Goal: Information Seeking & Learning: Learn about a topic

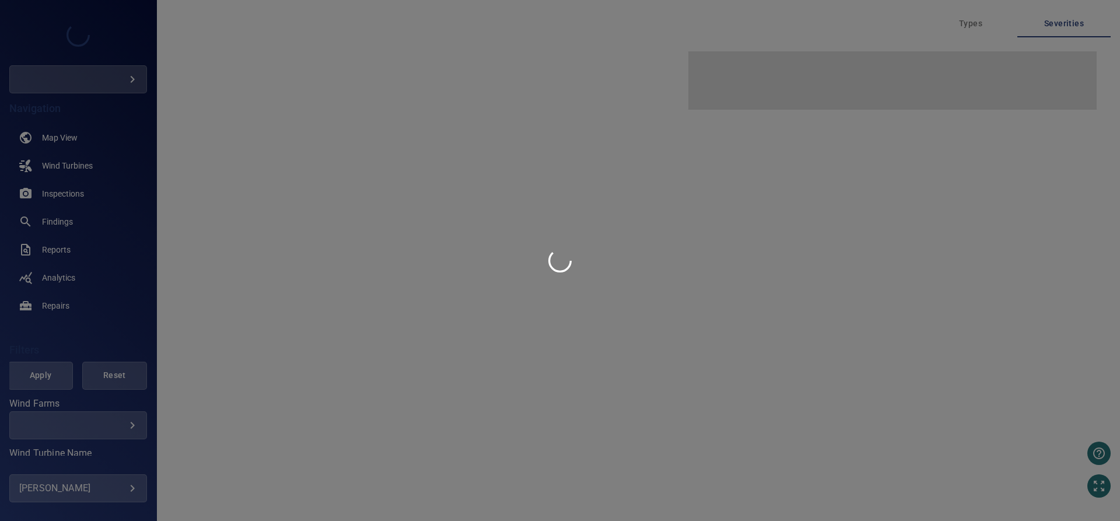
type input "****"
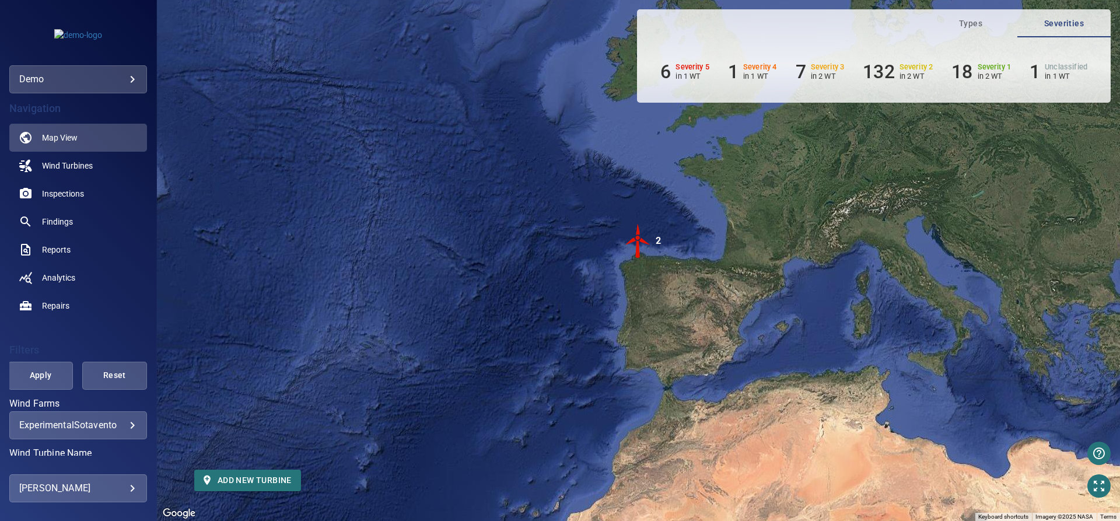
click at [116, 78] on body "**********" at bounding box center [560, 260] width 1120 height 521
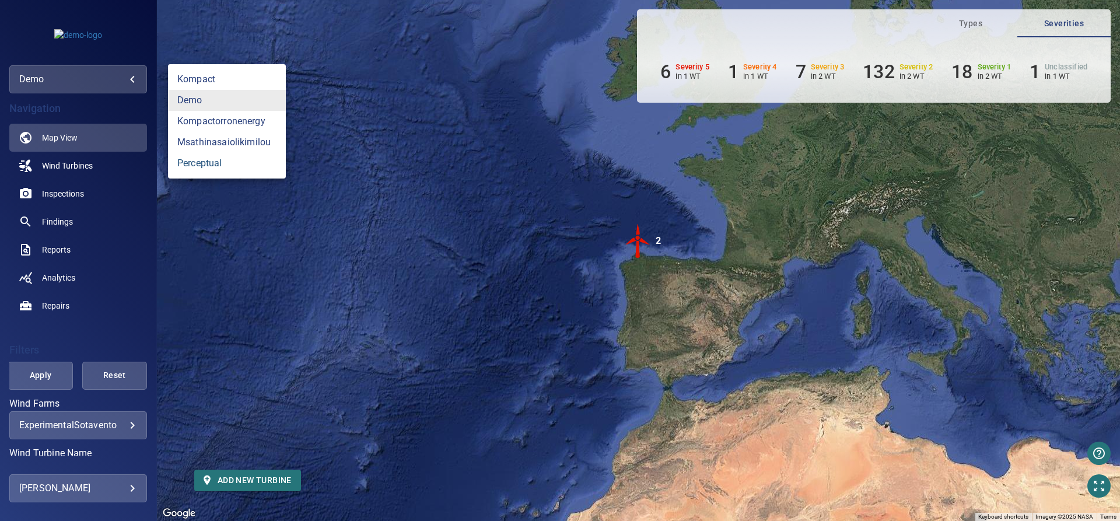
click at [198, 159] on link "perceptual" at bounding box center [227, 163] width 118 height 21
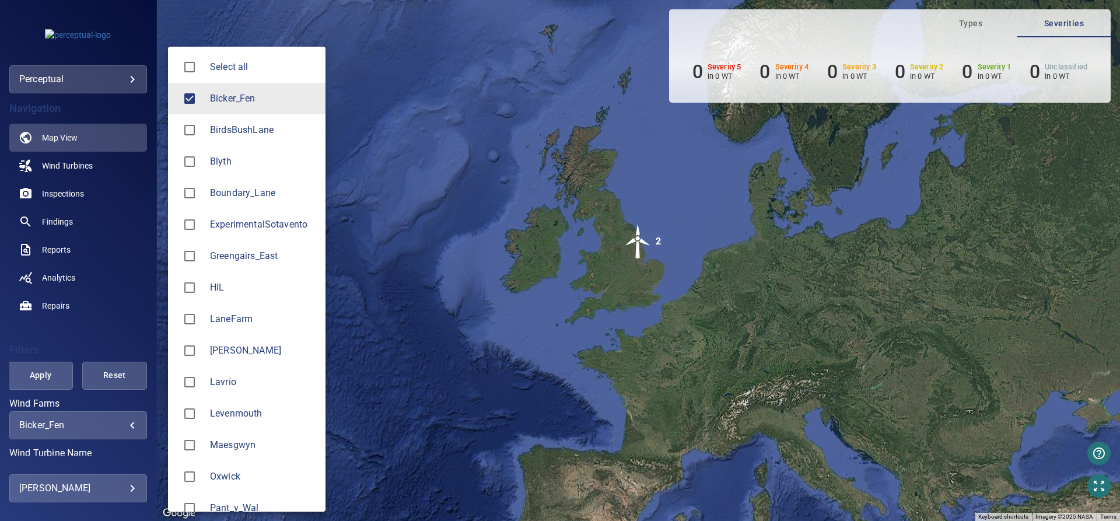
click at [113, 423] on body "**********" at bounding box center [560, 260] width 1120 height 521
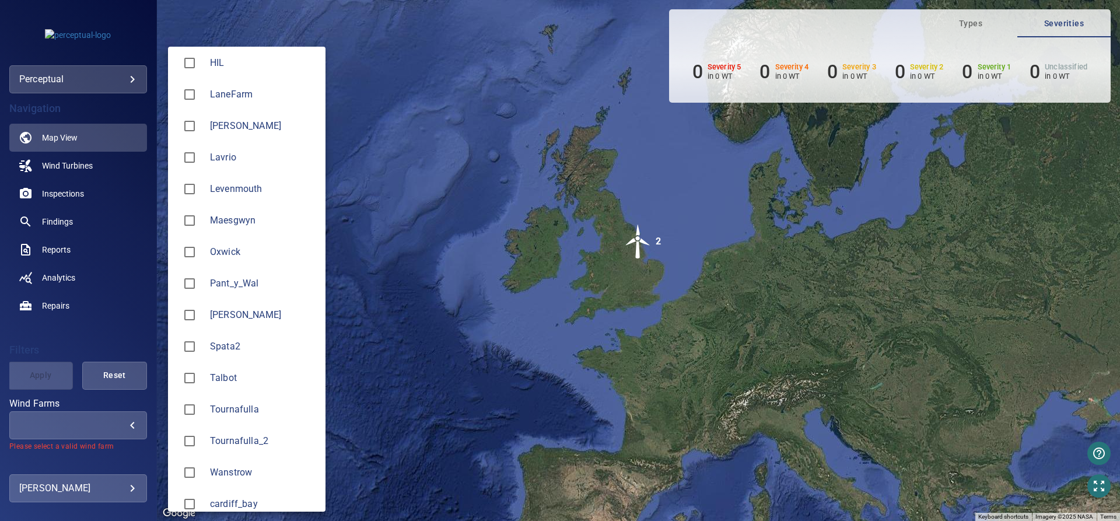
scroll to position [269, 0]
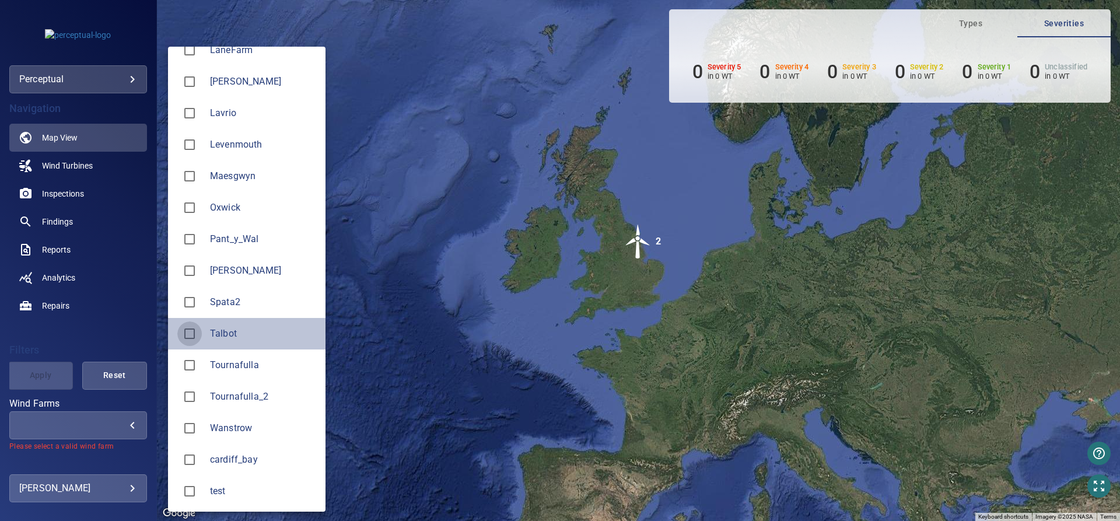
type input "******"
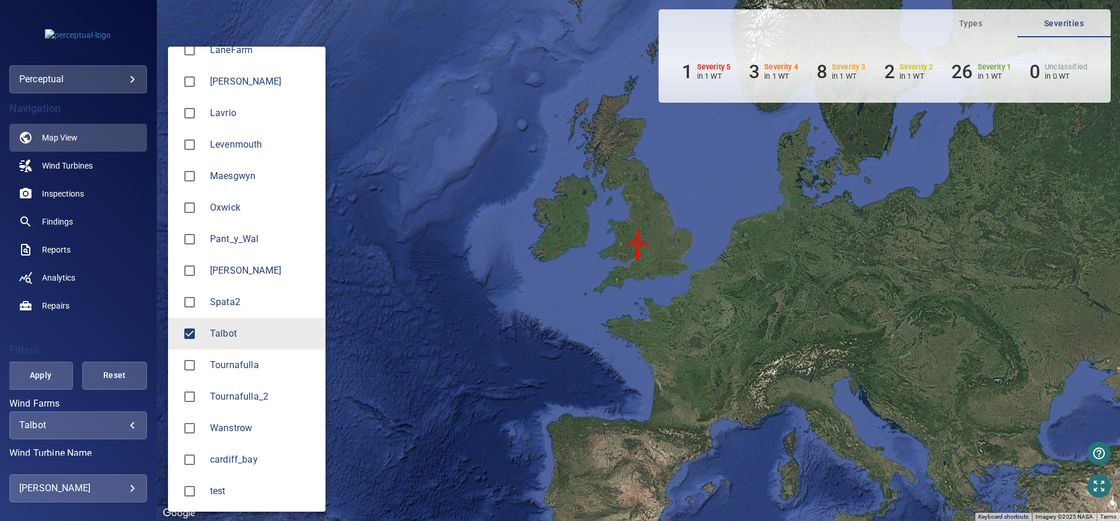
click at [639, 238] on div at bounding box center [560, 260] width 1120 height 521
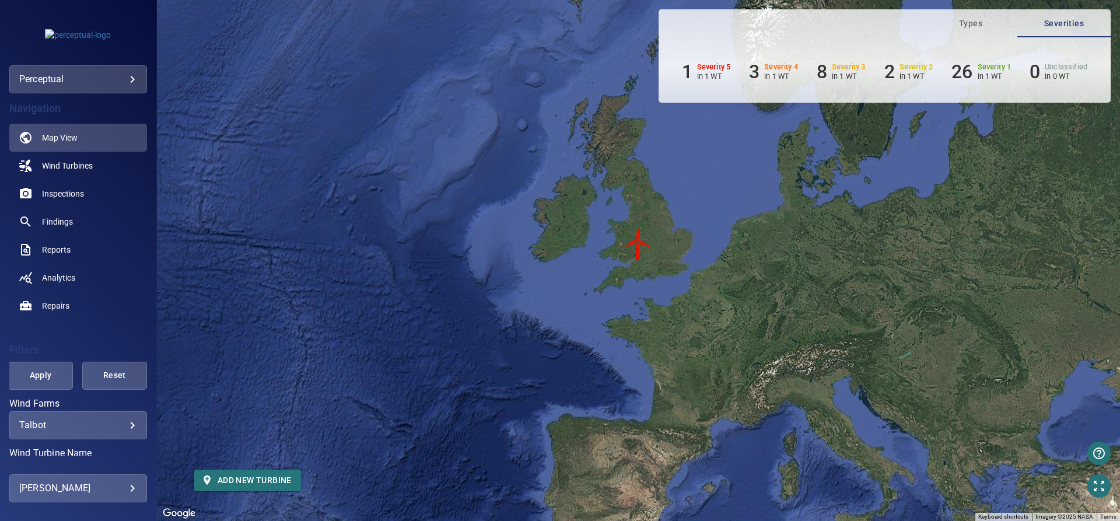
click at [639, 244] on img "WTG_1" at bounding box center [638, 243] width 35 height 35
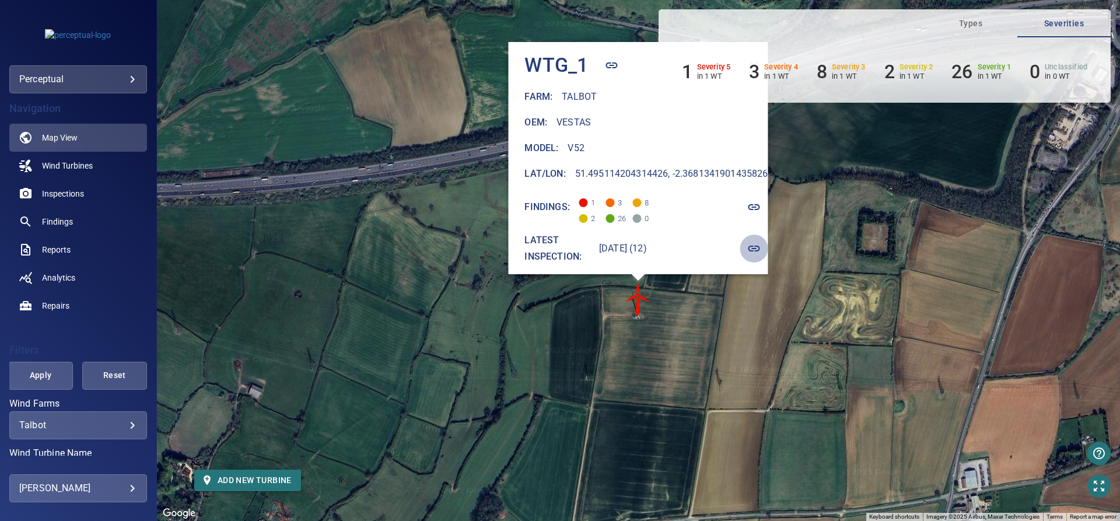
click at [750, 246] on icon "button" at bounding box center [754, 249] width 12 height 6
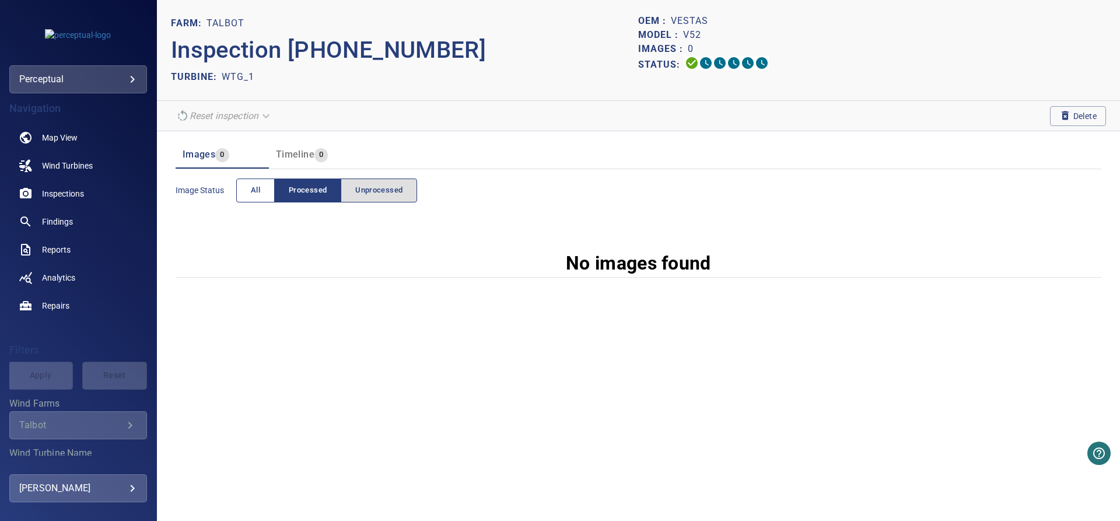
click at [259, 190] on span "All" at bounding box center [255, 190] width 9 height 13
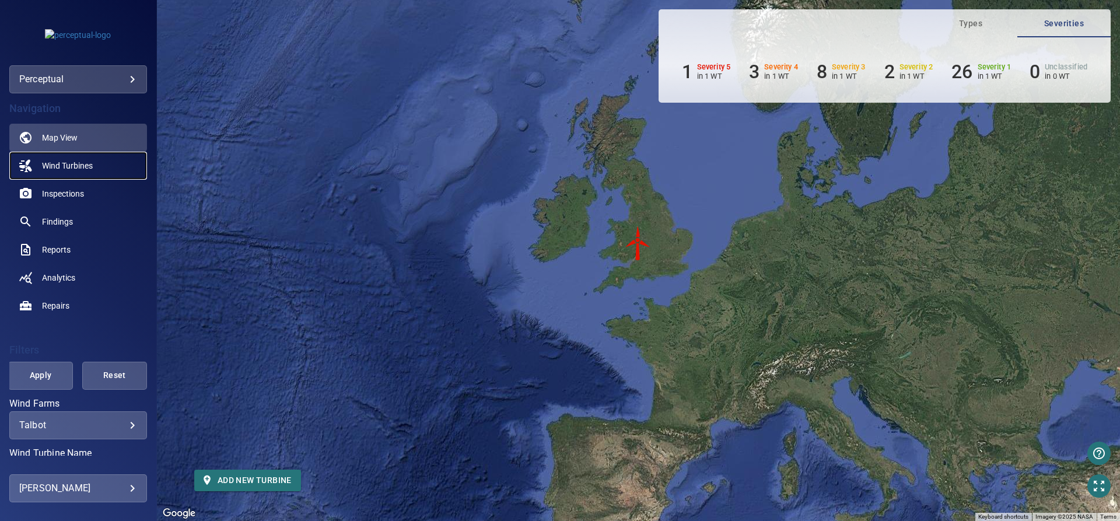
click at [80, 163] on span "Wind Turbines" at bounding box center [67, 166] width 51 height 12
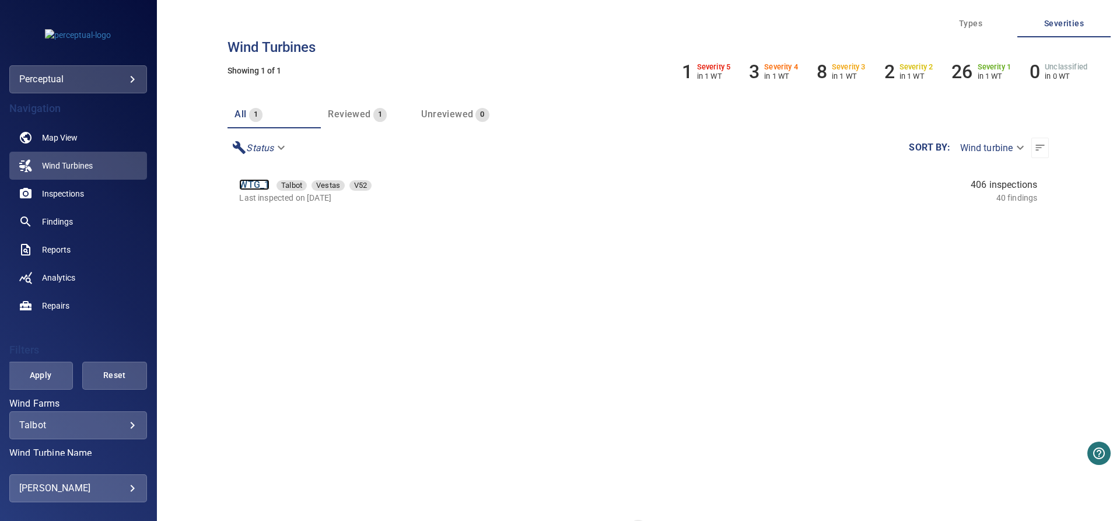
click at [261, 188] on link "WTG_1" at bounding box center [254, 184] width 30 height 11
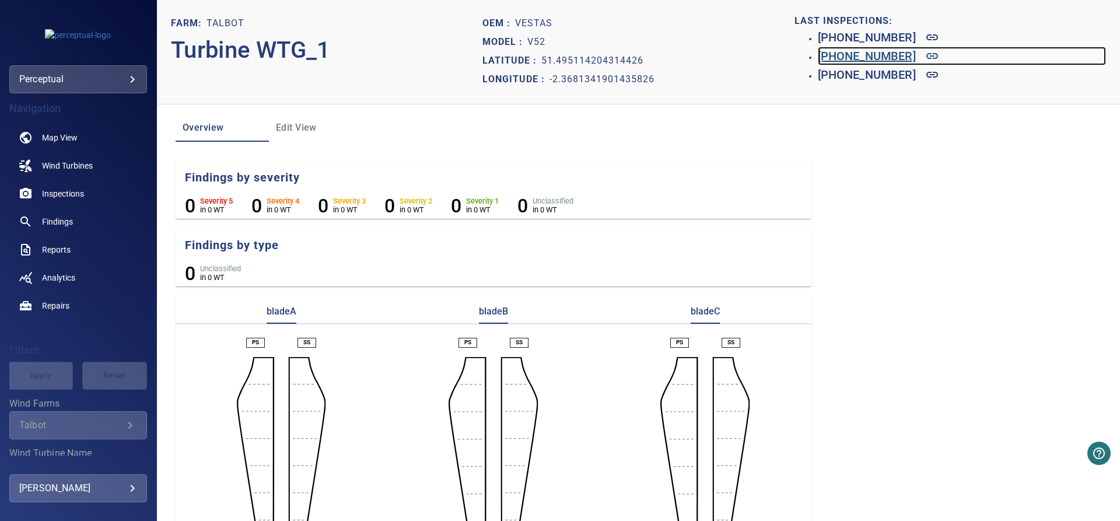
click at [926, 58] on icon at bounding box center [932, 56] width 12 height 6
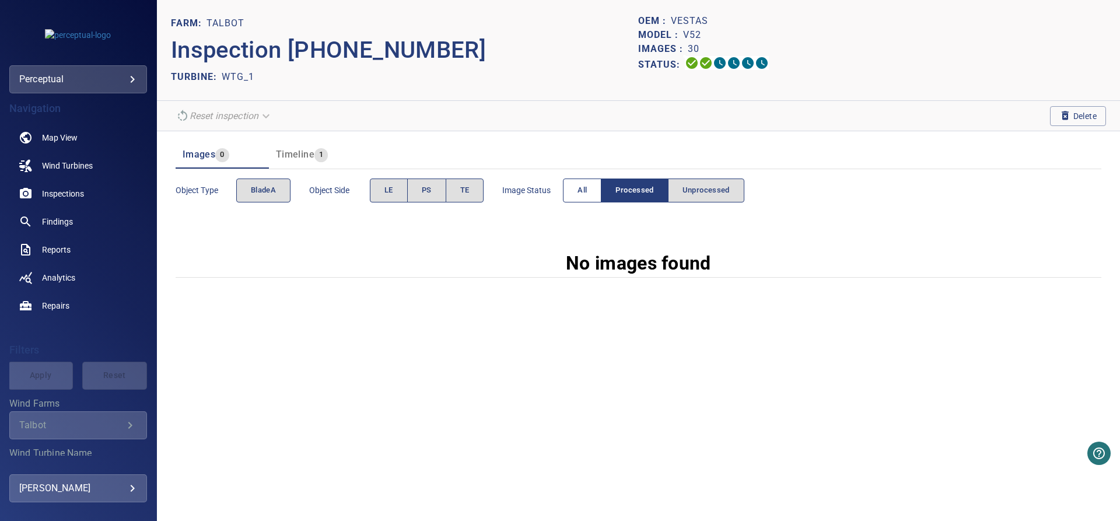
click at [586, 189] on span "All" at bounding box center [581, 190] width 9 height 13
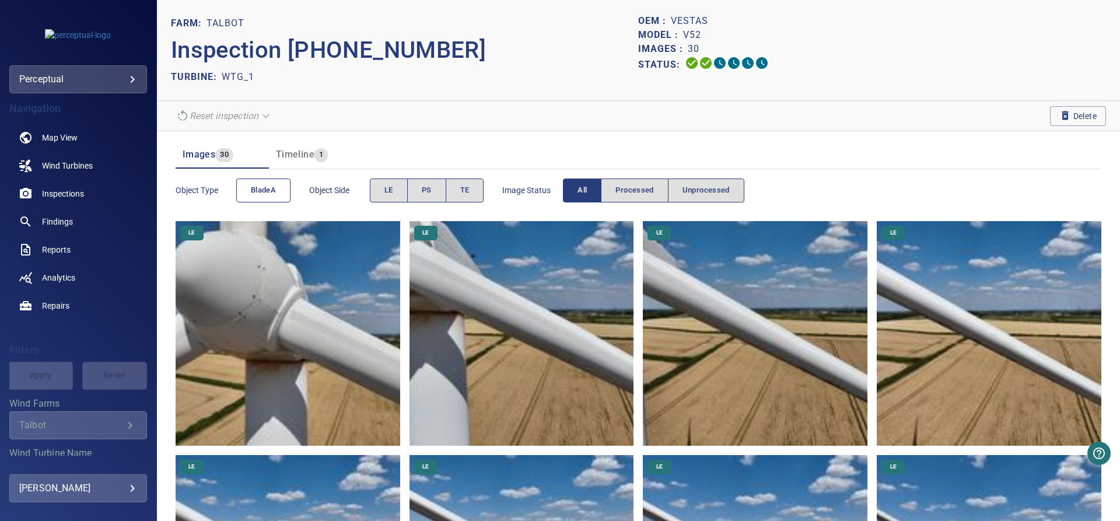
click at [254, 190] on span "bladeA" at bounding box center [263, 190] width 25 height 13
click at [260, 188] on span "bladeA" at bounding box center [263, 190] width 25 height 13
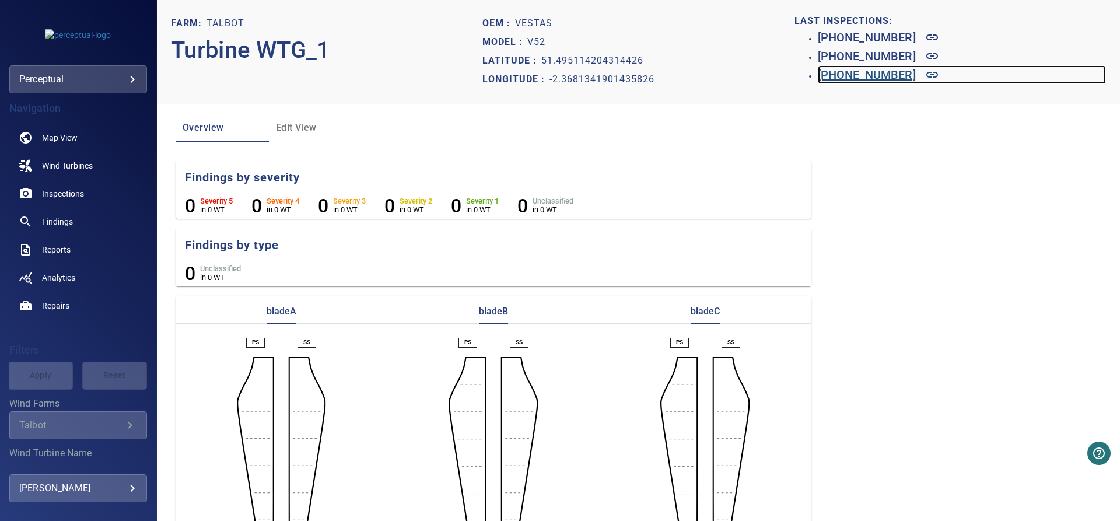
click at [852, 78] on h6 "[PHONE_NUMBER]" at bounding box center [867, 74] width 98 height 19
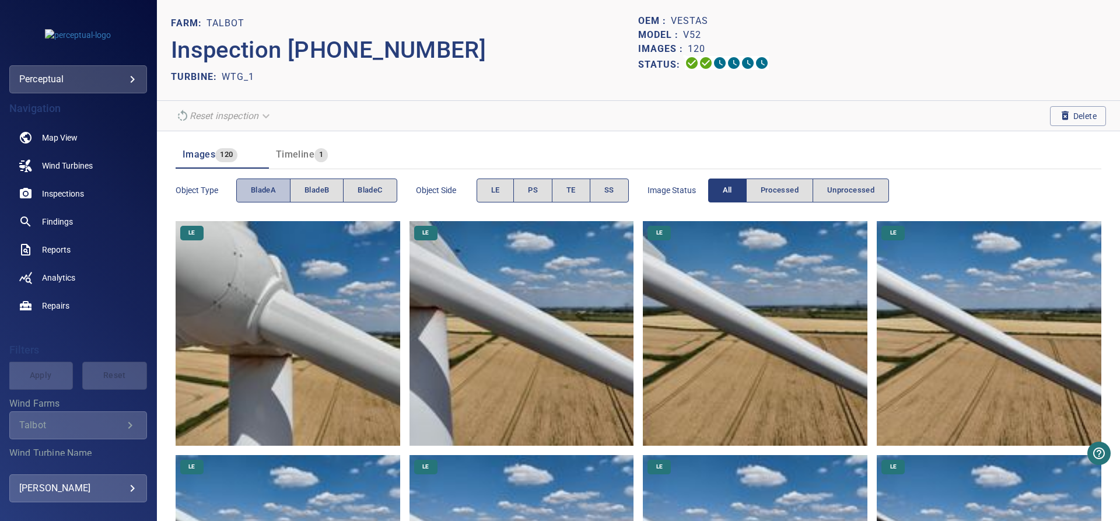
click at [248, 189] on button "bladeA" at bounding box center [263, 190] width 54 height 24
click at [267, 185] on span "bladeA" at bounding box center [263, 190] width 25 height 13
click at [360, 188] on span "bladeC" at bounding box center [370, 190] width 24 height 13
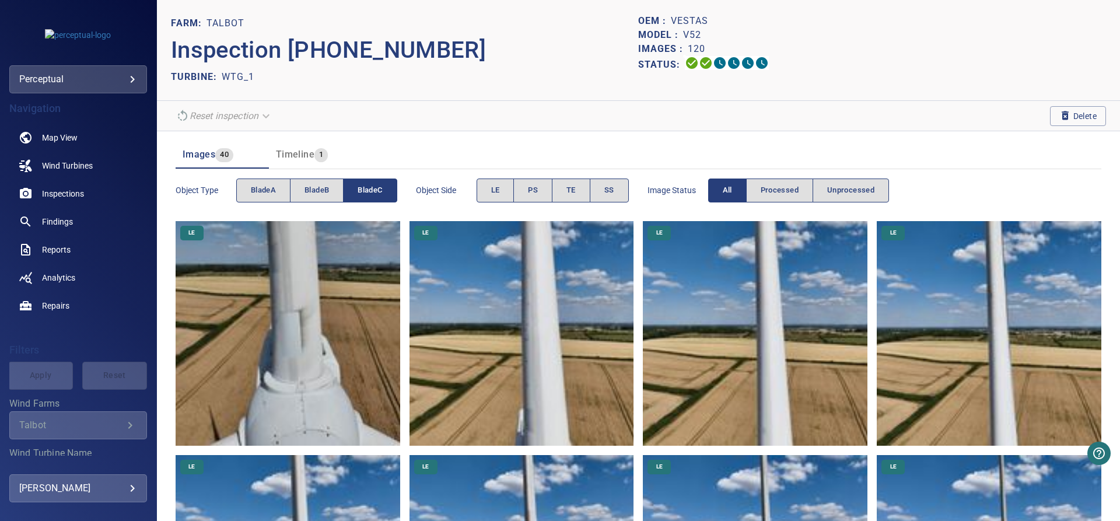
click at [252, 412] on img at bounding box center [288, 333] width 225 height 225
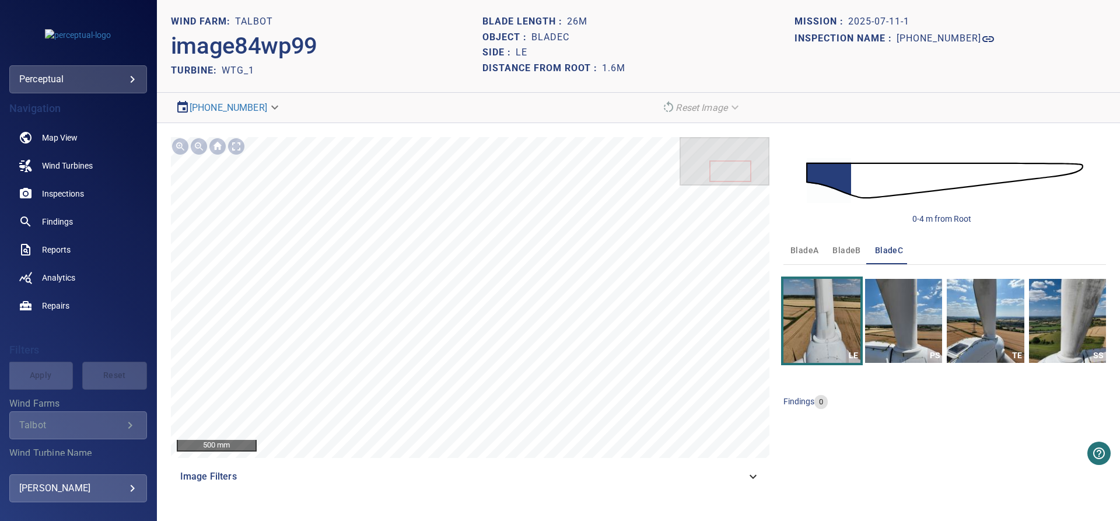
click at [851, 254] on span "bladeB" at bounding box center [846, 250] width 28 height 15
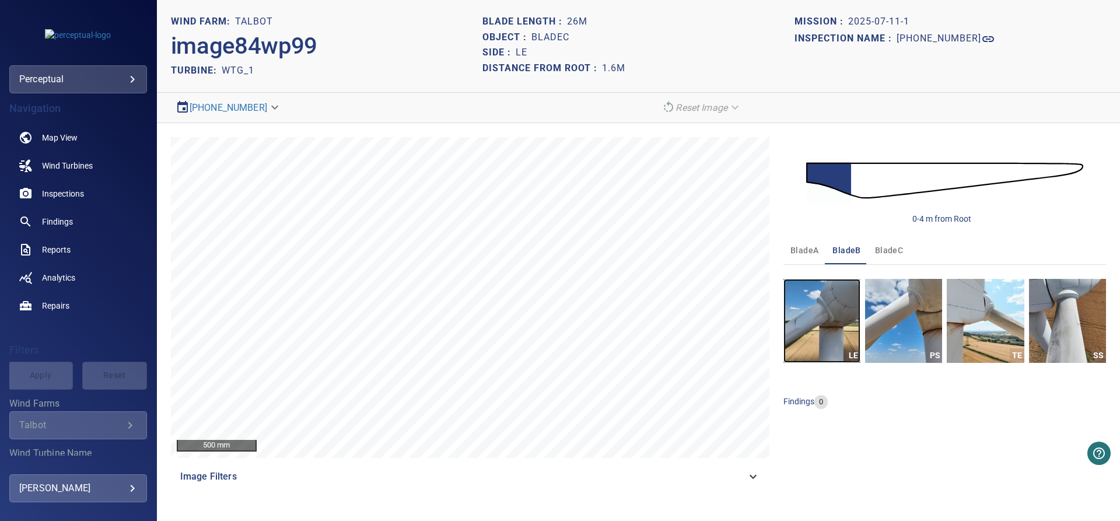
click at [842, 337] on img "button" at bounding box center [821, 321] width 77 height 84
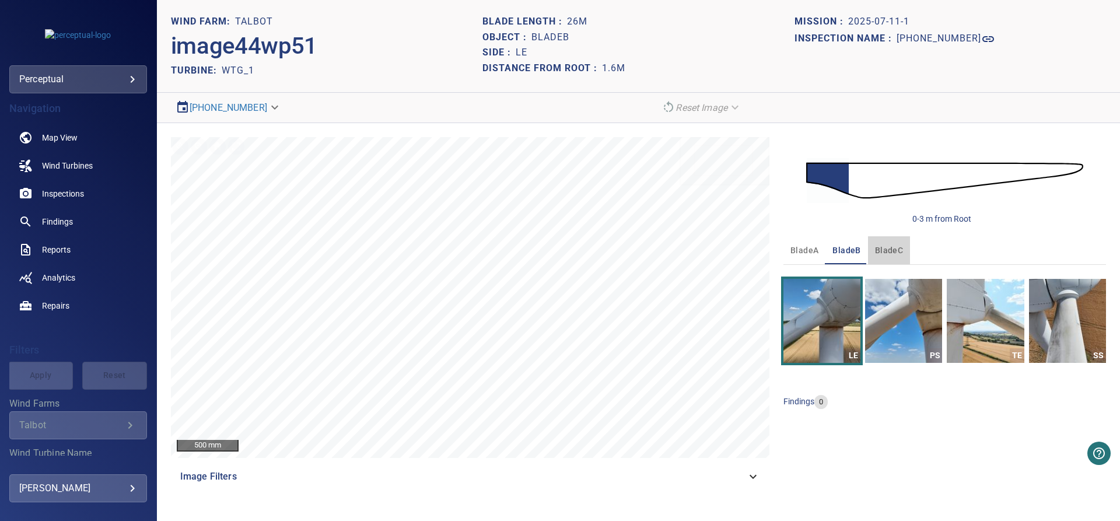
click at [888, 246] on span "bladeC" at bounding box center [889, 250] width 28 height 15
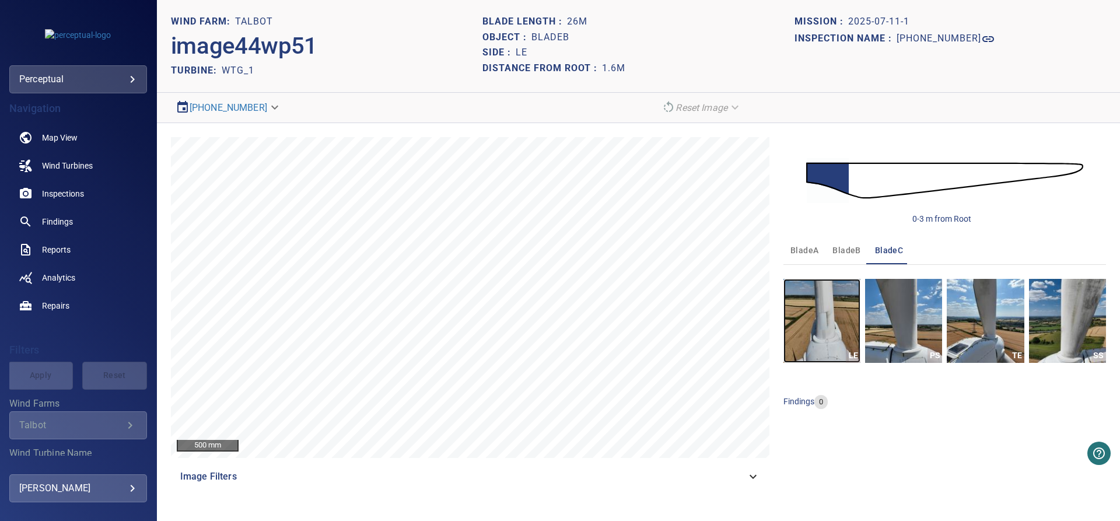
click at [834, 329] on img "button" at bounding box center [821, 321] width 77 height 84
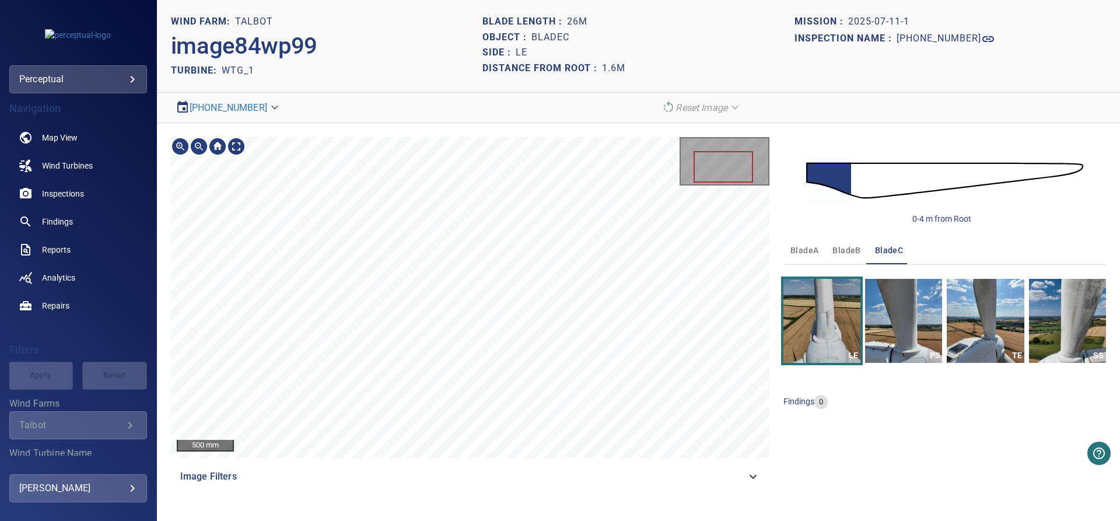
click at [812, 248] on span "bladeA" at bounding box center [804, 250] width 28 height 15
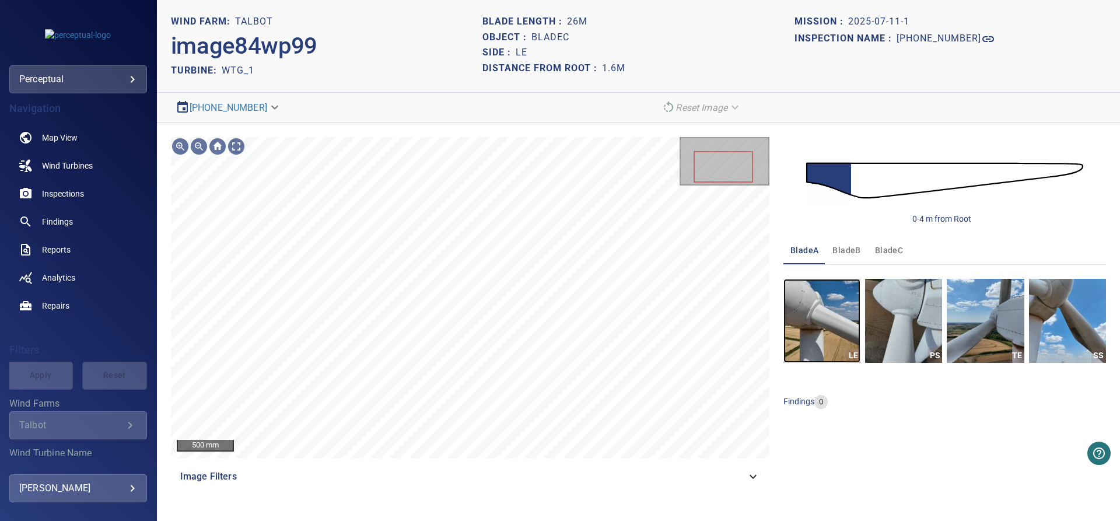
click at [824, 342] on img "button" at bounding box center [821, 321] width 77 height 84
